Goal: Task Accomplishment & Management: Use online tool/utility

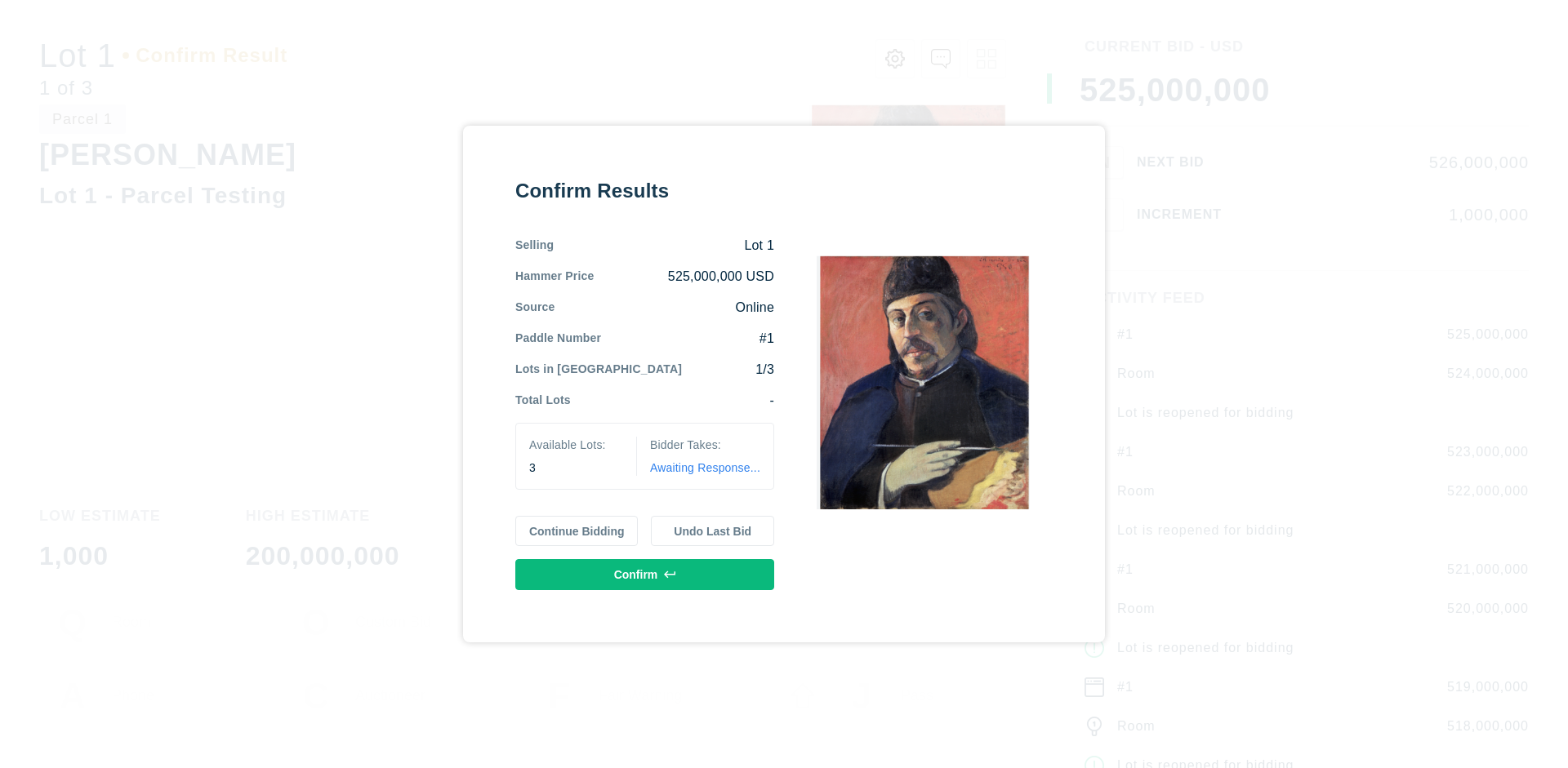
click at [577, 531] on button "Continue Bidding" at bounding box center [577, 532] width 123 height 31
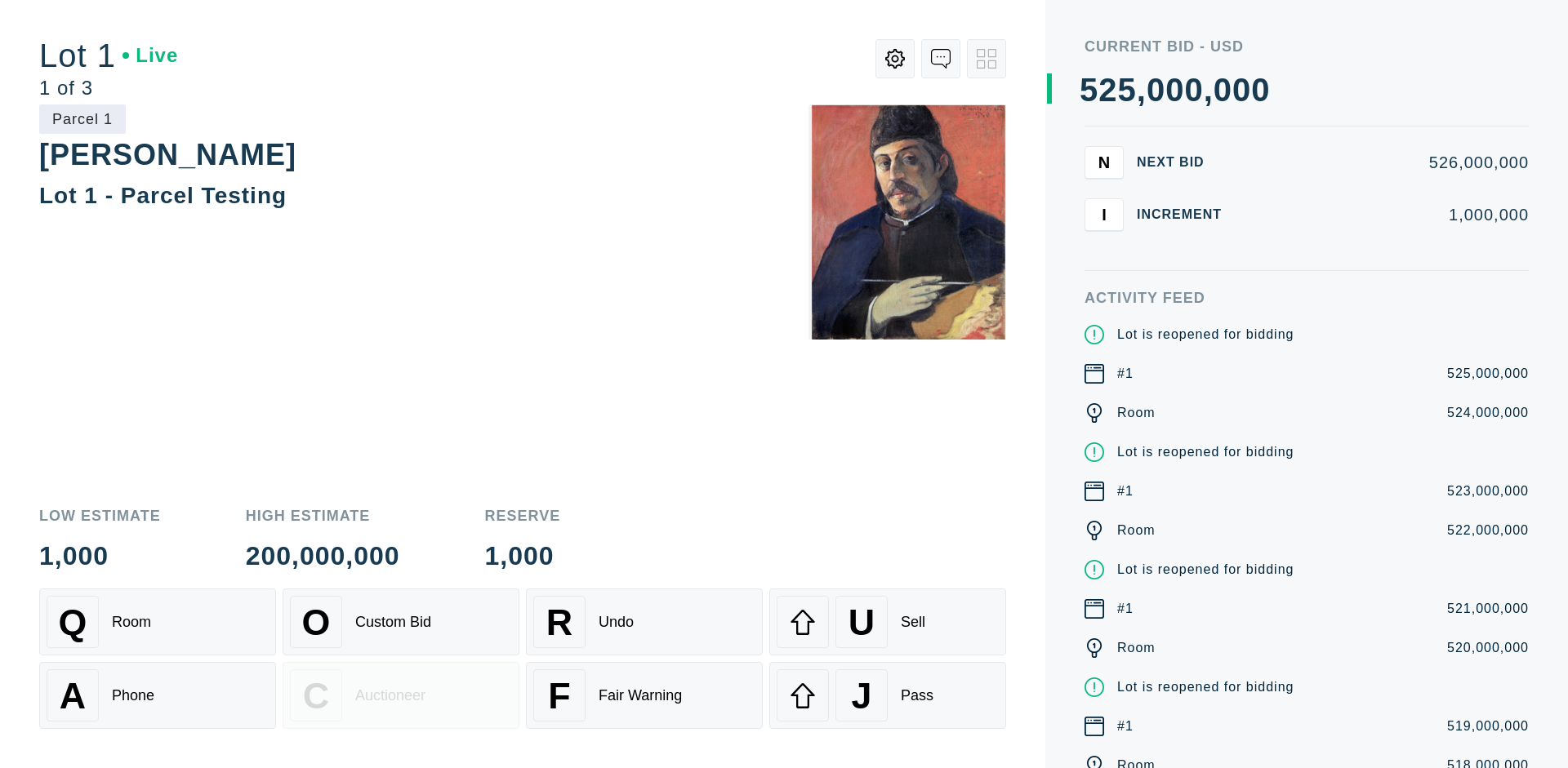
click at [158, 622] on div "Q Room" at bounding box center [158, 622] width 222 height 52
